Goal: Information Seeking & Learning: Understand process/instructions

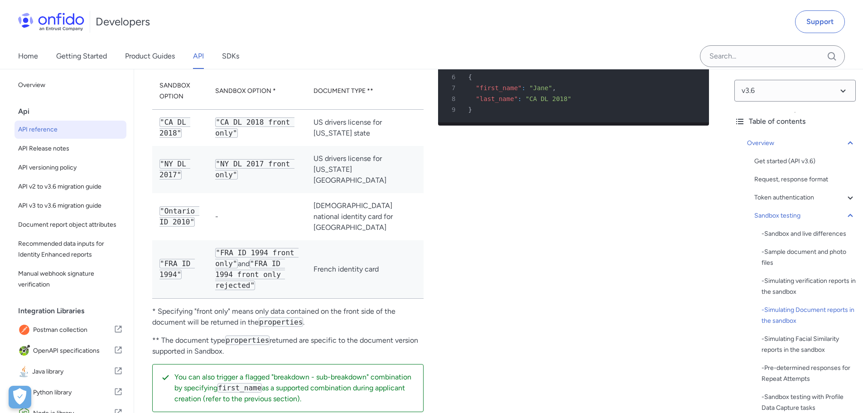
scroll to position [2990, 0]
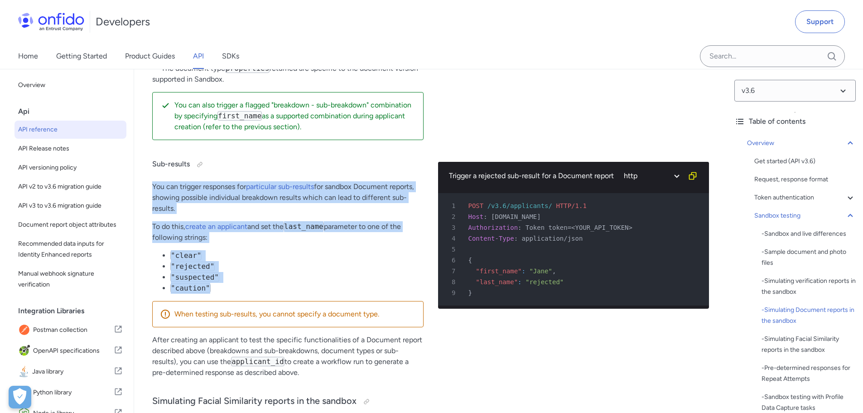
drag, startPoint x: 230, startPoint y: 278, endPoint x: 143, endPoint y: 169, distance: 139.0
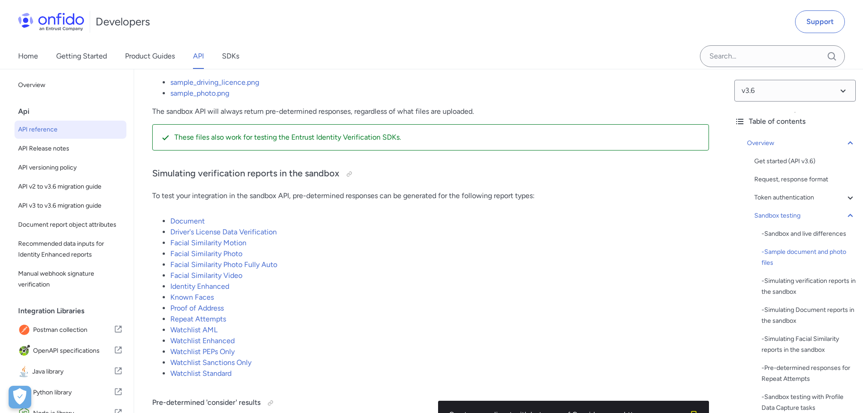
scroll to position [1586, 0]
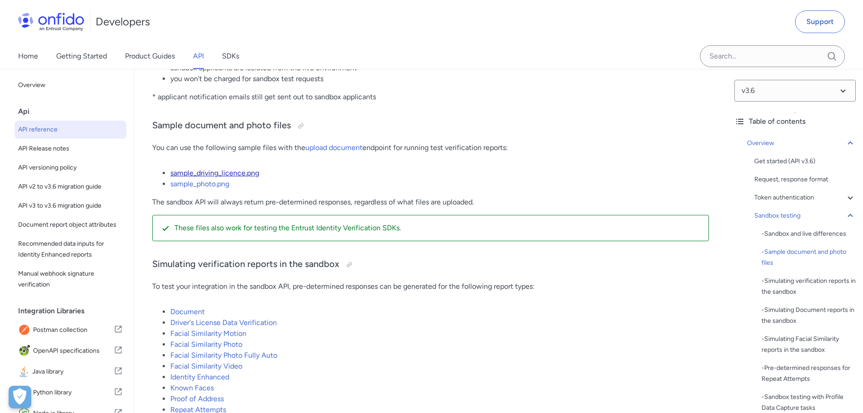
click at [230, 177] on link "sample_driving_licence.png" at bounding box center [214, 173] width 89 height 9
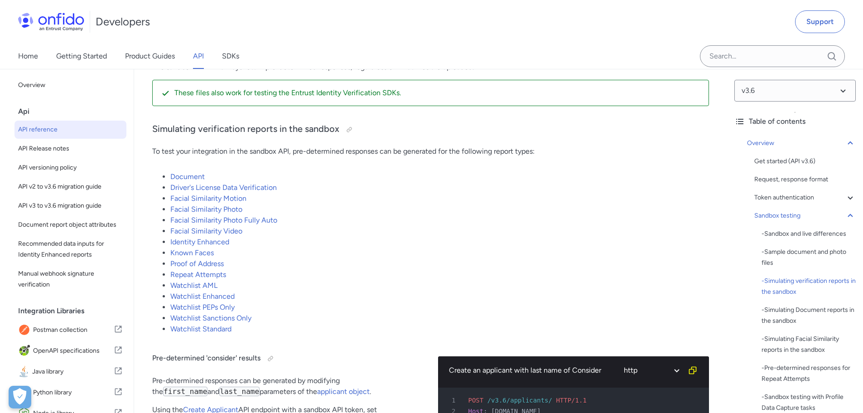
scroll to position [1857, 0]
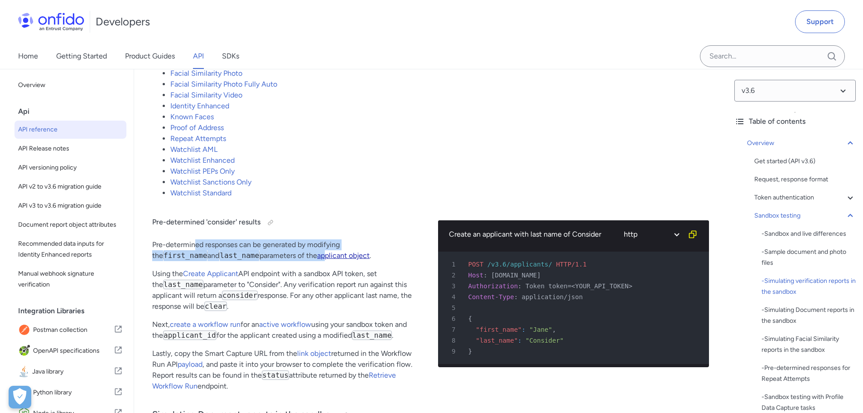
drag, startPoint x: 195, startPoint y: 256, endPoint x: 257, endPoint y: 265, distance: 62.3
click at [257, 261] on p "Pre-determined responses can be generated by modifying the first_name and last_…" at bounding box center [287, 250] width 271 height 22
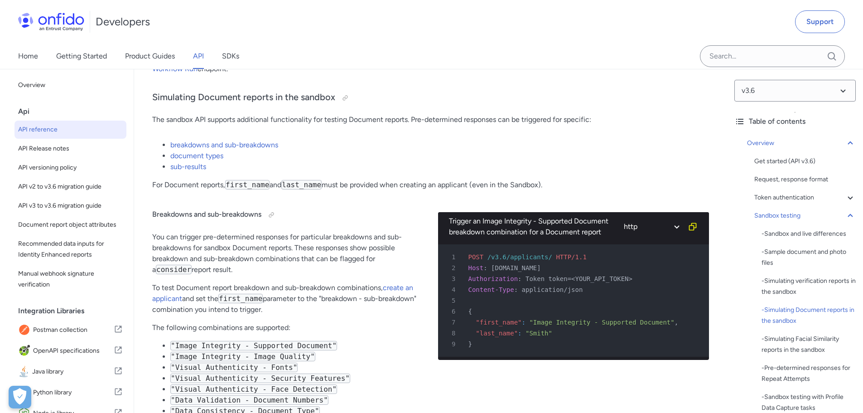
scroll to position [2219, 0]
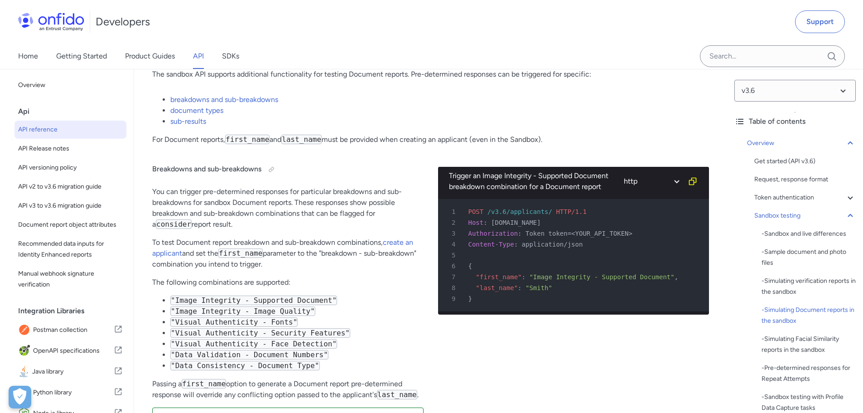
click at [333, 263] on p "To test Document report breakdown and sub-breakdown combinations, create an app…" at bounding box center [287, 253] width 271 height 33
drag, startPoint x: 179, startPoint y: 307, endPoint x: 332, endPoint y: 308, distance: 152.2
click at [332, 306] on li ""Image Integrity - Supported Document"" at bounding box center [296, 300] width 253 height 11
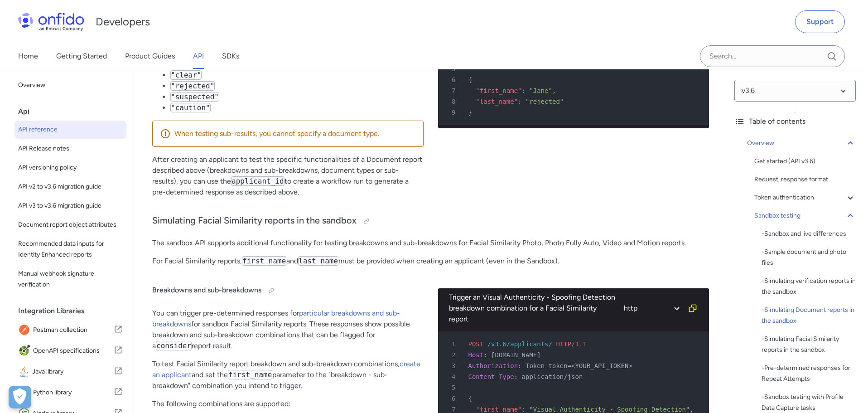
scroll to position [3080, 0]
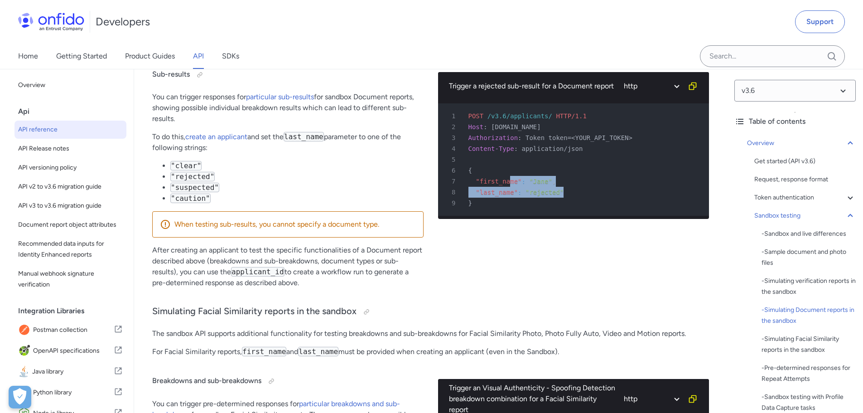
drag, startPoint x: 567, startPoint y: 173, endPoint x: 507, endPoint y: 165, distance: 60.7
click at [507, 165] on pre "1 POST /v3.6/applicants/ HTTP/1.1 2 Host : api.eu.onfido.com 3 Authorization : …" at bounding box center [573, 159] width 271 height 112
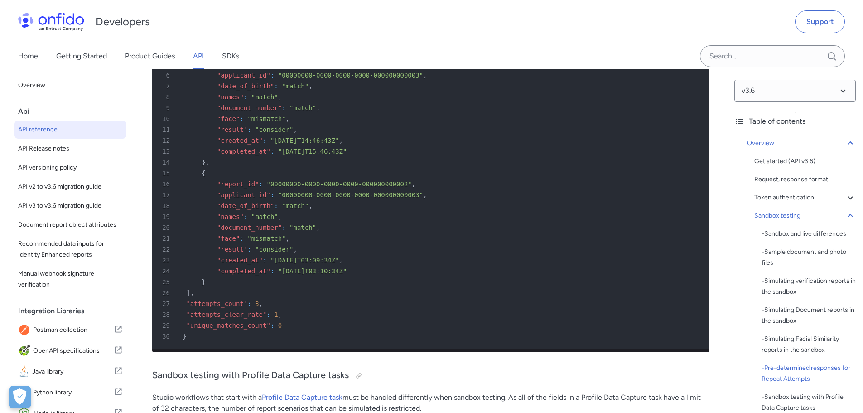
scroll to position [5254, 0]
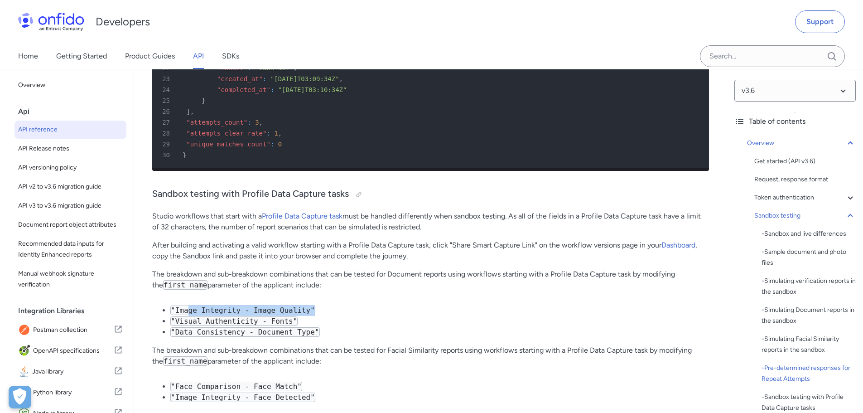
drag, startPoint x: 185, startPoint y: 324, endPoint x: 346, endPoint y: 324, distance: 161.3
click at [346, 316] on li ""Image Integrity - Image Quality"" at bounding box center [439, 310] width 539 height 11
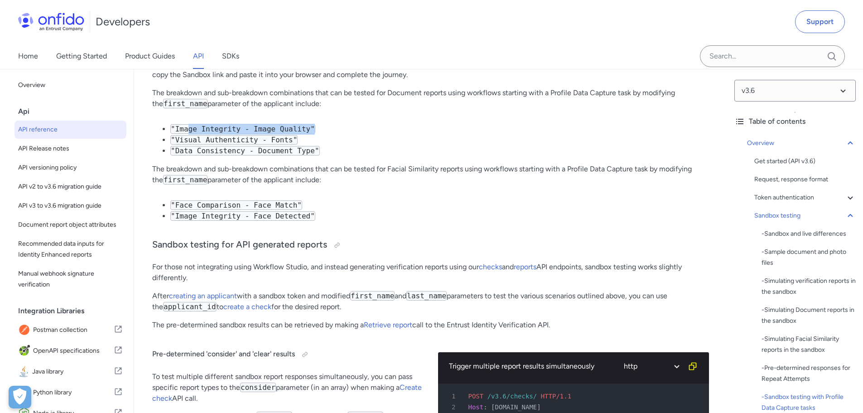
scroll to position [5707, 0]
